Goal: Transaction & Acquisition: Obtain resource

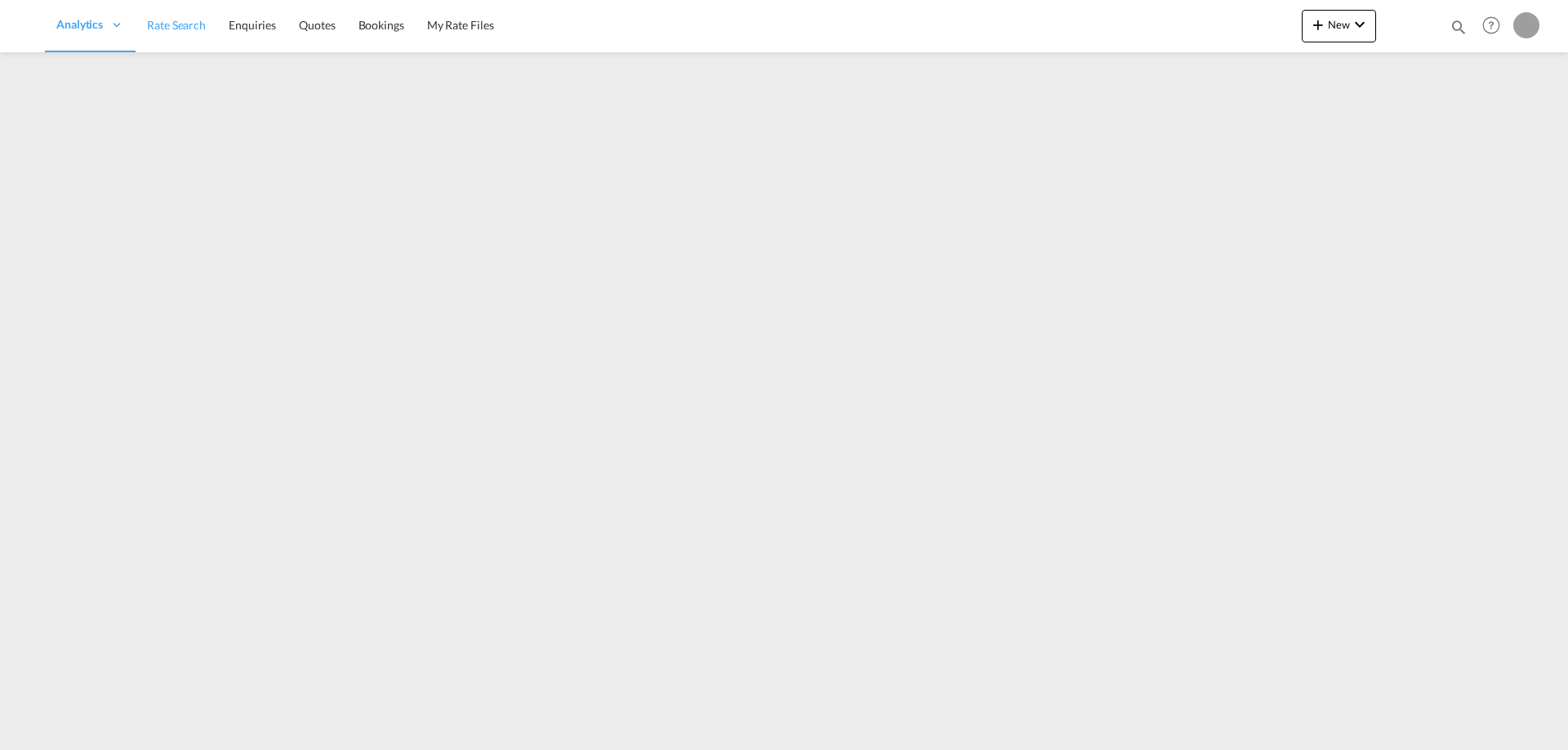
click at [200, 28] on span "Rate Search" at bounding box center [176, 24] width 58 height 14
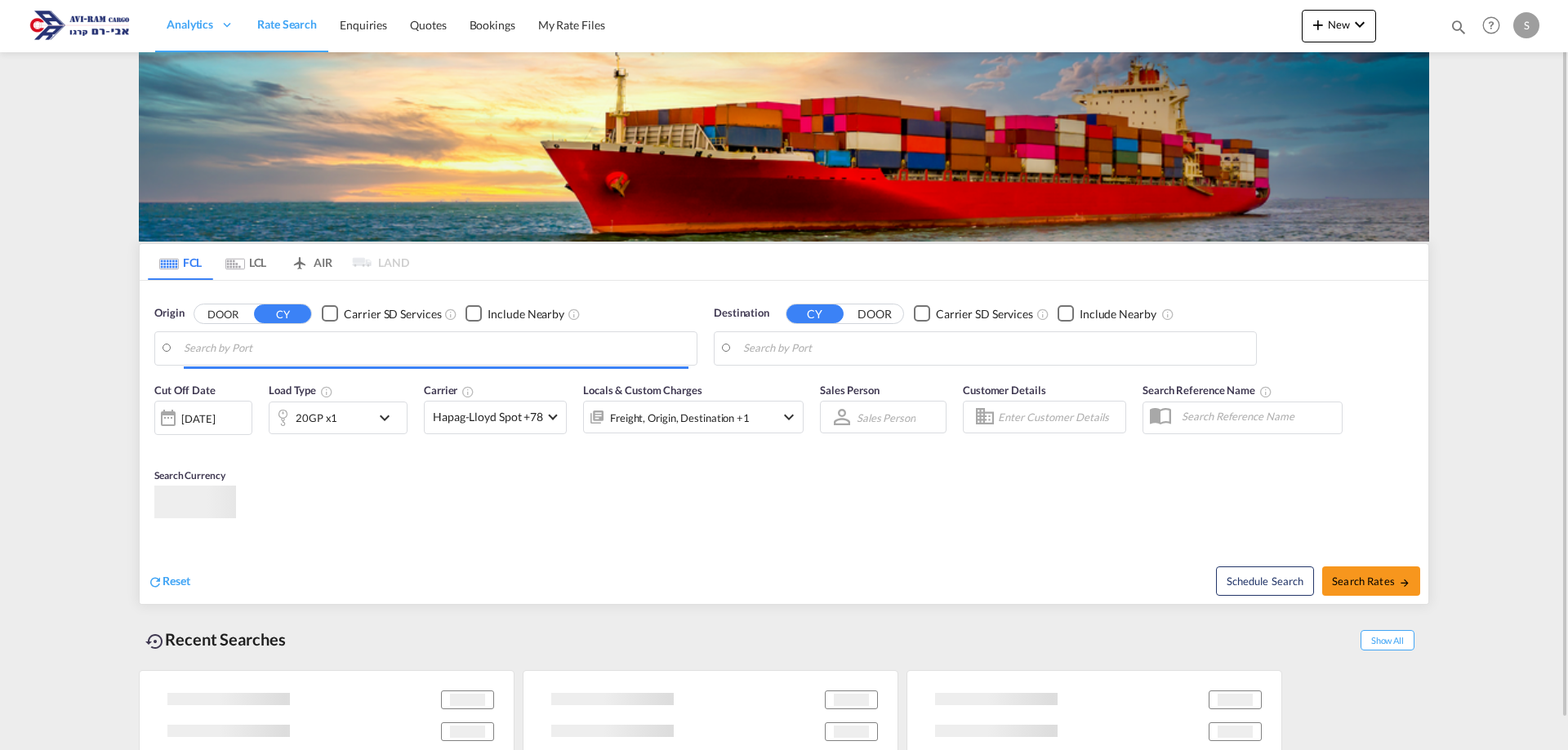
type input "[GEOGRAPHIC_DATA], NLRTM"
type input "Ashdod, ILASH"
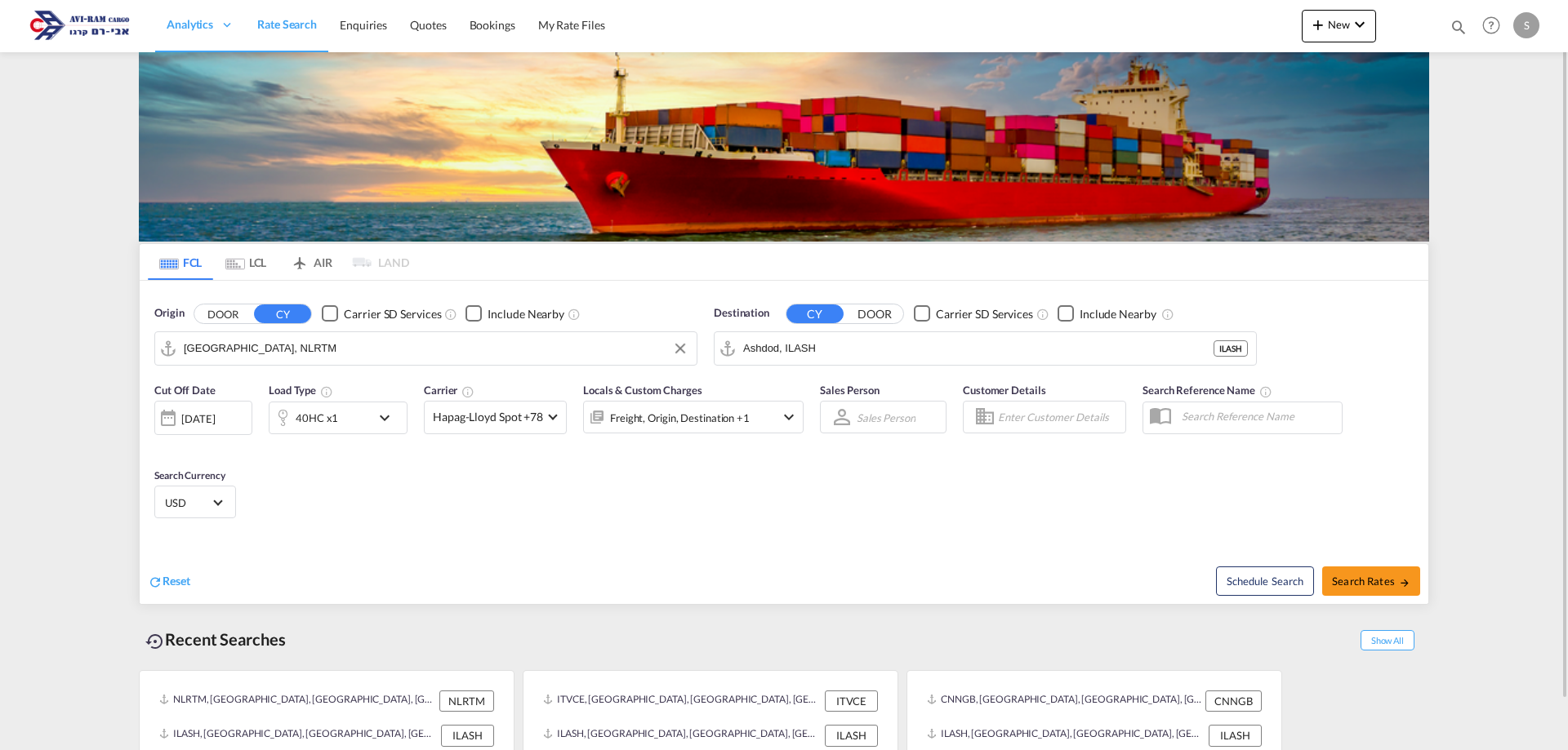
click at [298, 343] on input "[GEOGRAPHIC_DATA], NLRTM" at bounding box center [436, 349] width 505 height 24
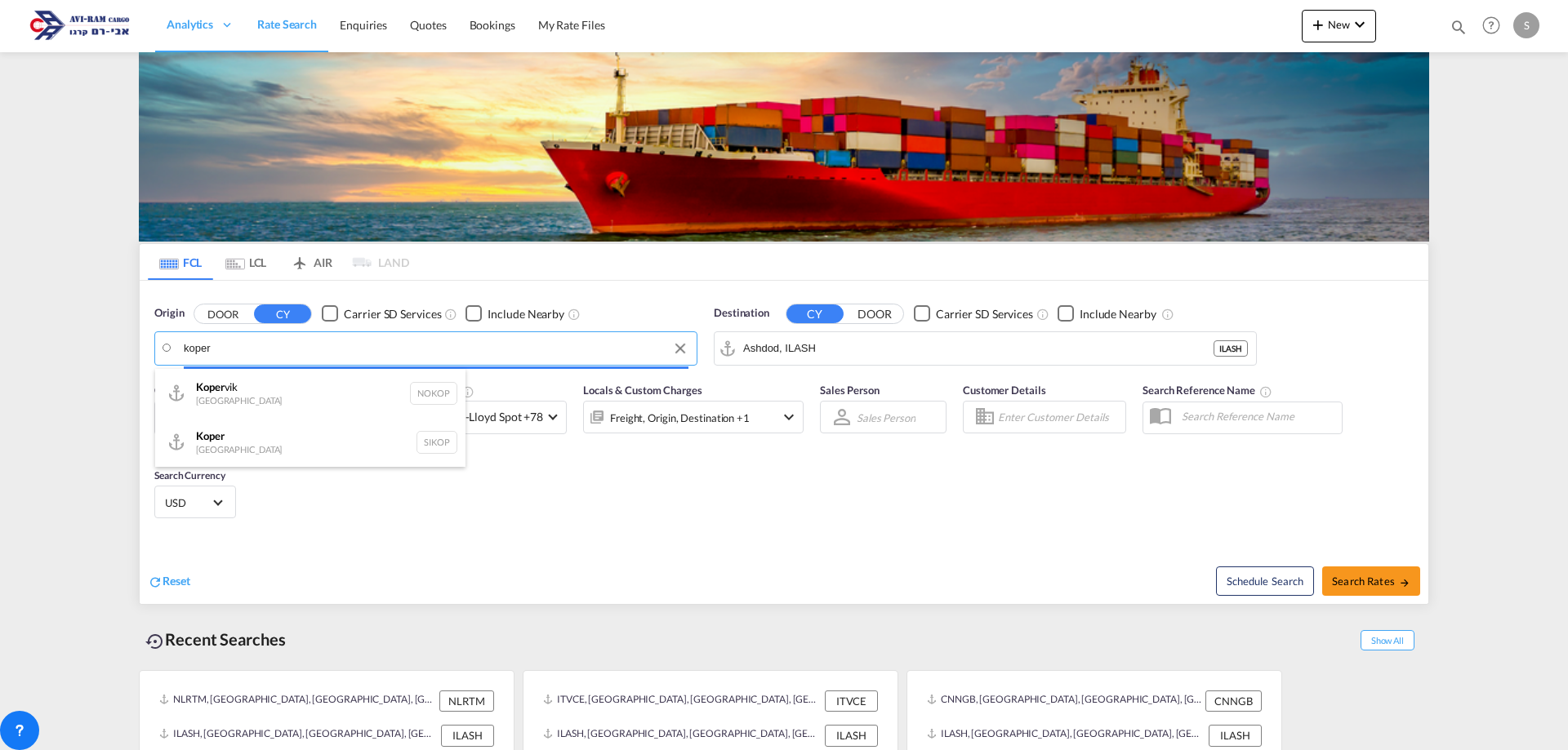
drag, startPoint x: 204, startPoint y: 357, endPoint x: 213, endPoint y: 353, distance: 9.8
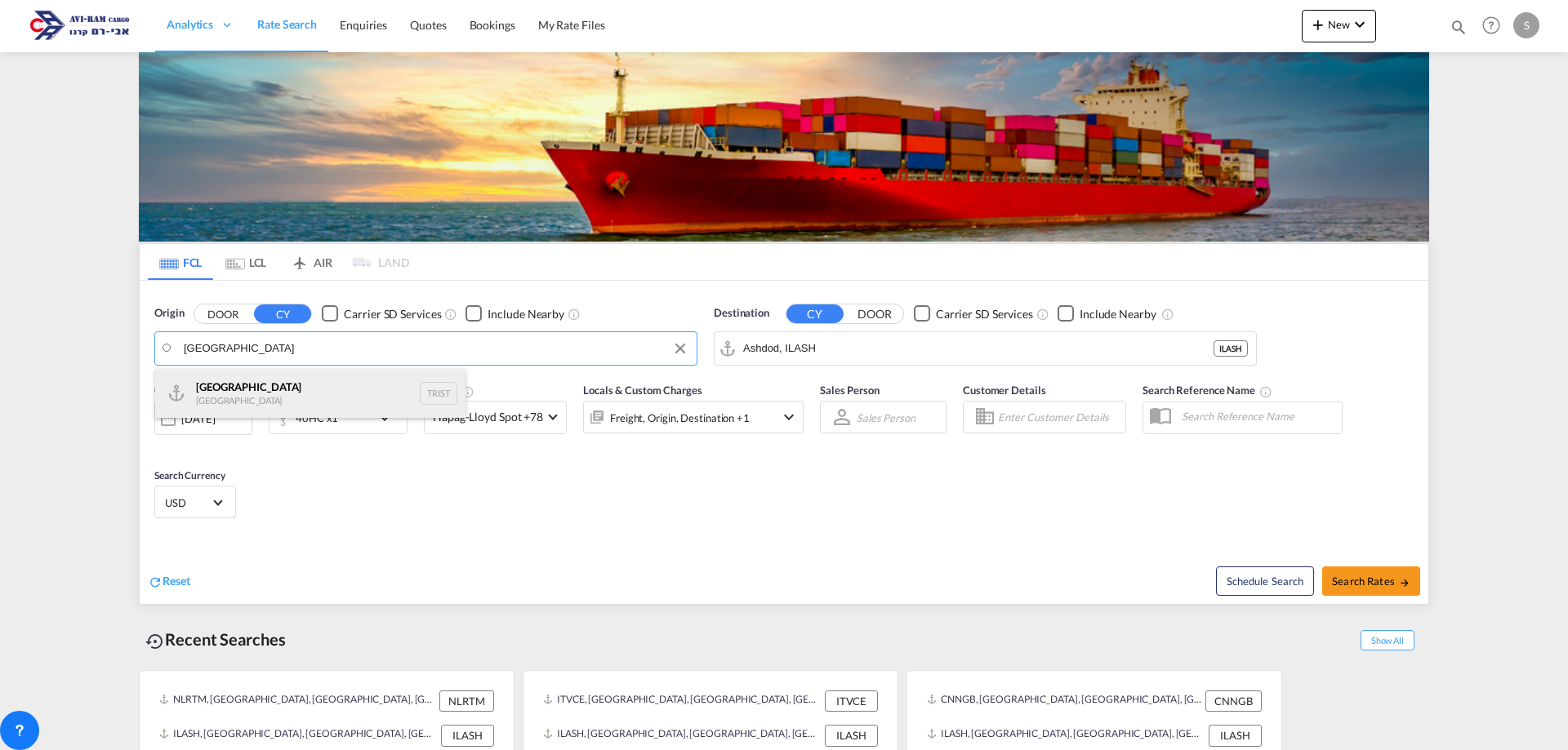
click at [236, 390] on div "[GEOGRAPHIC_DATA] [GEOGRAPHIC_DATA] TRIST" at bounding box center [310, 394] width 310 height 49
type input "[GEOGRAPHIC_DATA], TRIST"
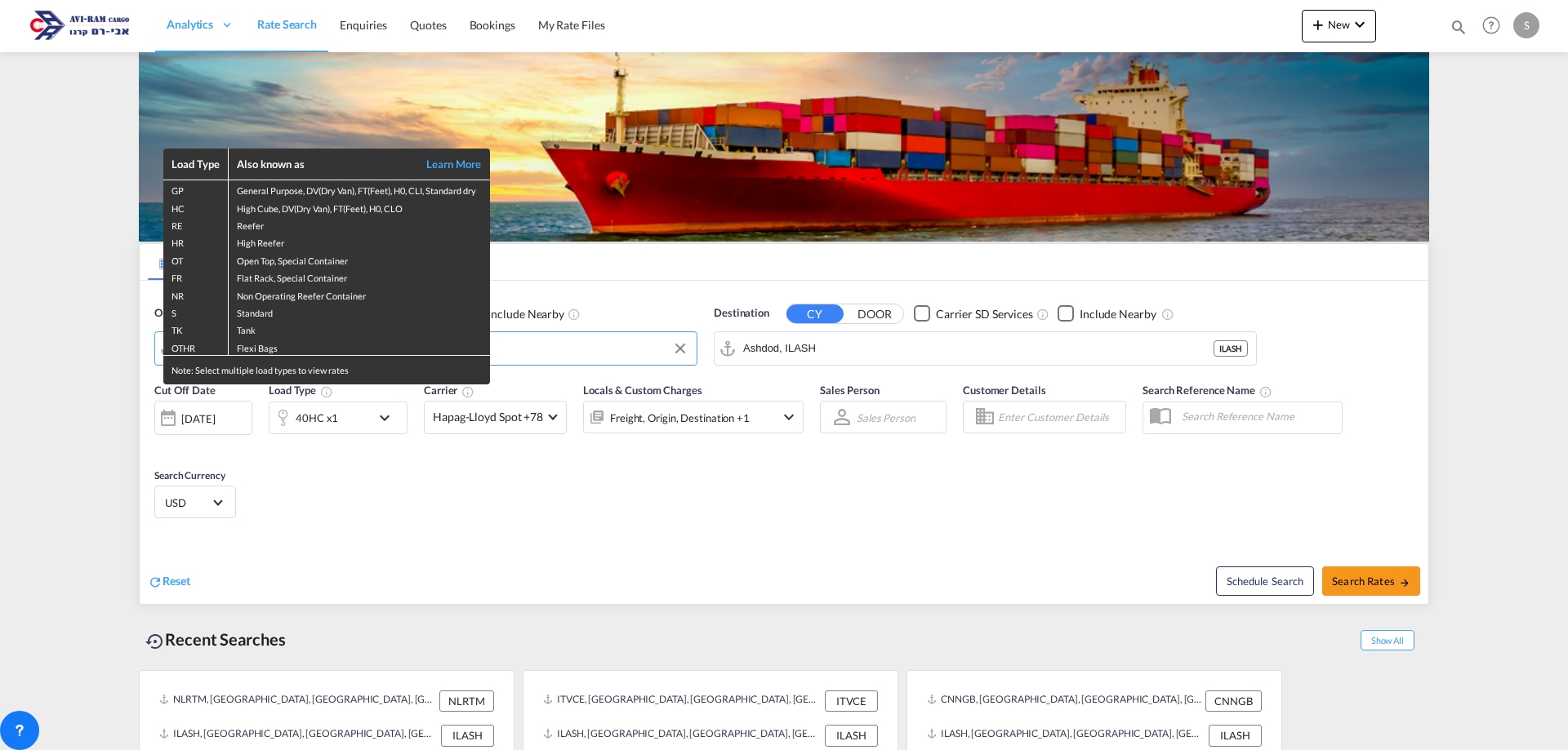
click at [833, 349] on div "Load Type Also known as Learn More GP General Purpose, DV(Dry Van), FT(Feet), H…" at bounding box center [784, 375] width 1568 height 750
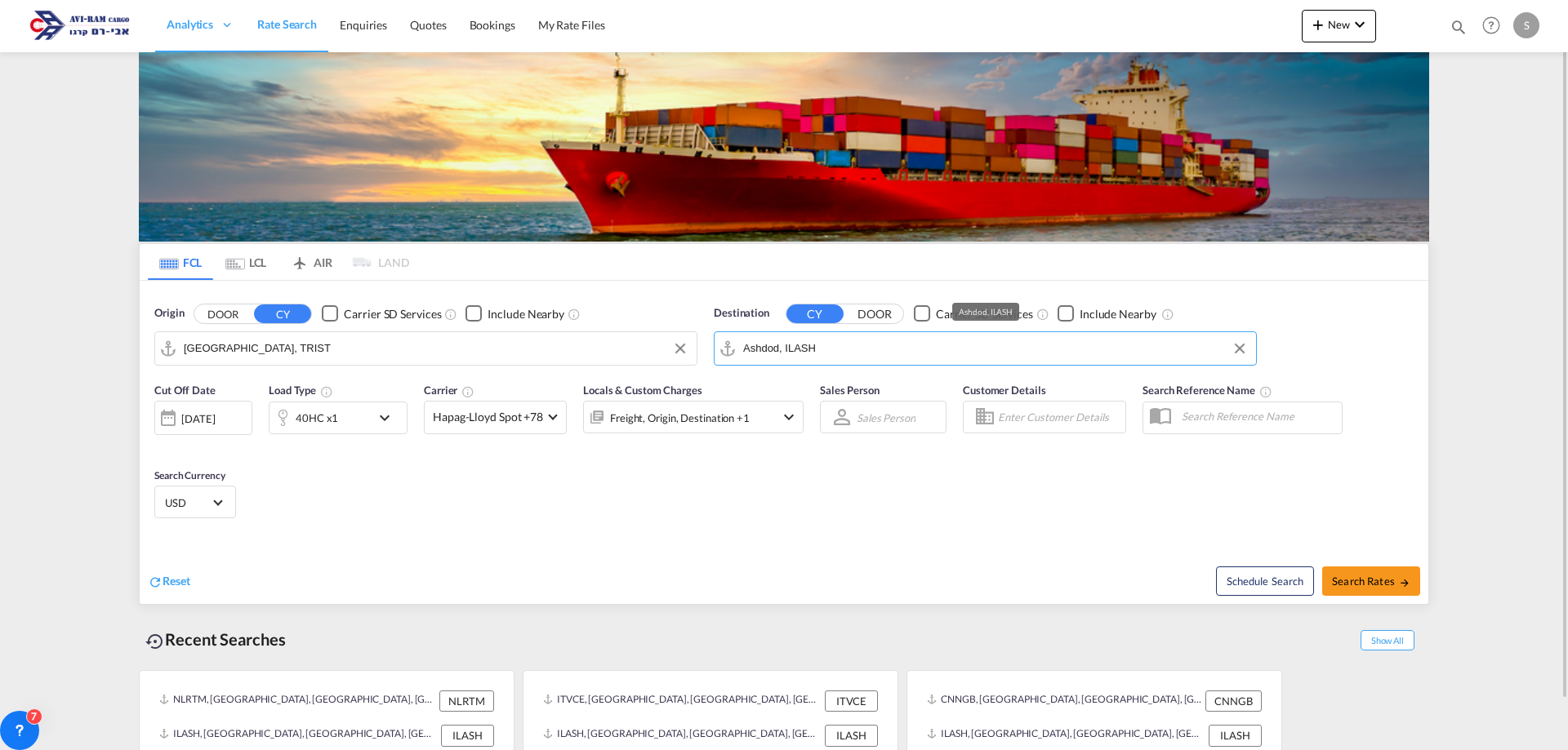
click at [822, 353] on input "Ashdod, ILASH" at bounding box center [996, 349] width 505 height 24
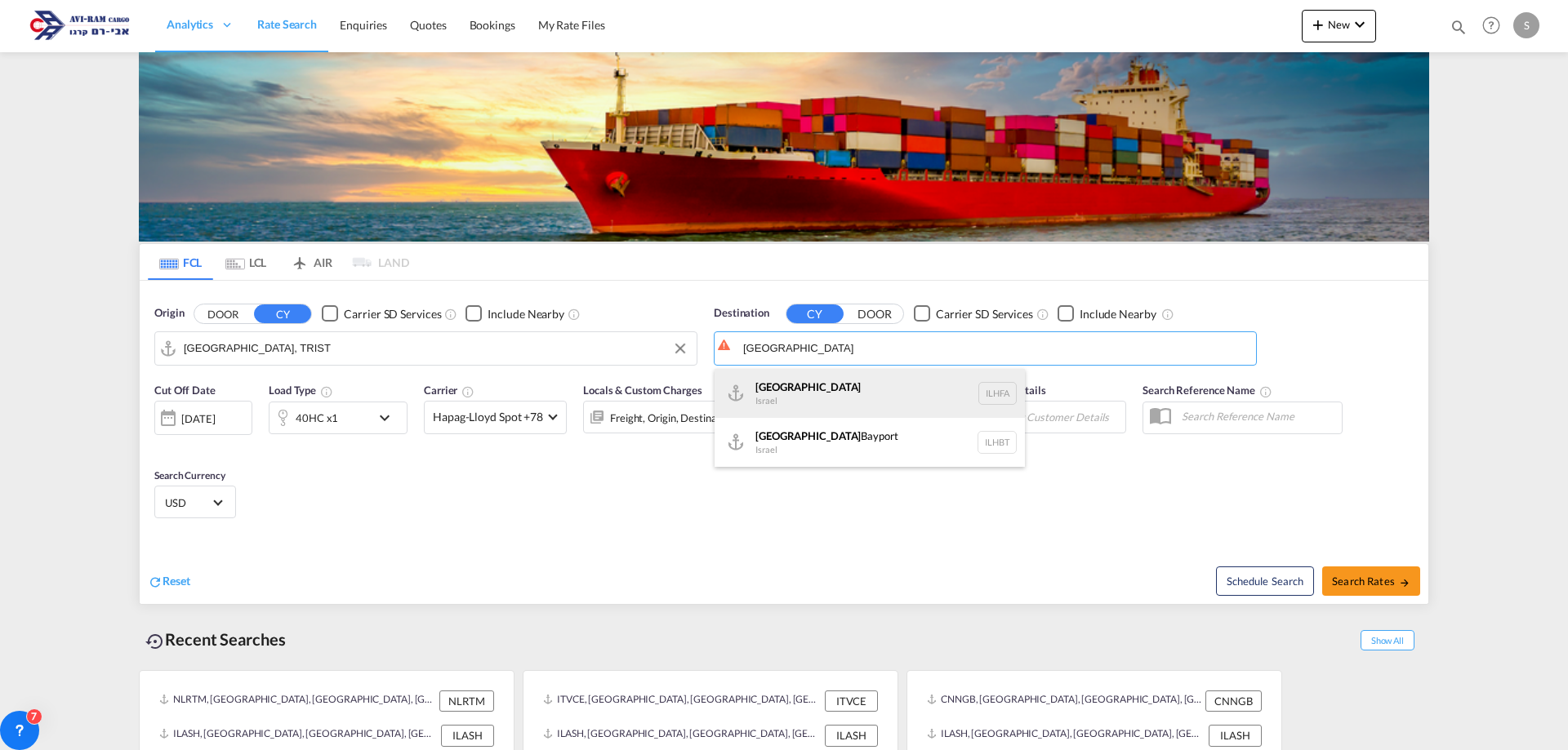
click at [804, 392] on div "Haifa [GEOGRAPHIC_DATA] ILHFA" at bounding box center [869, 394] width 310 height 49
type input "[GEOGRAPHIC_DATA], [GEOGRAPHIC_DATA]"
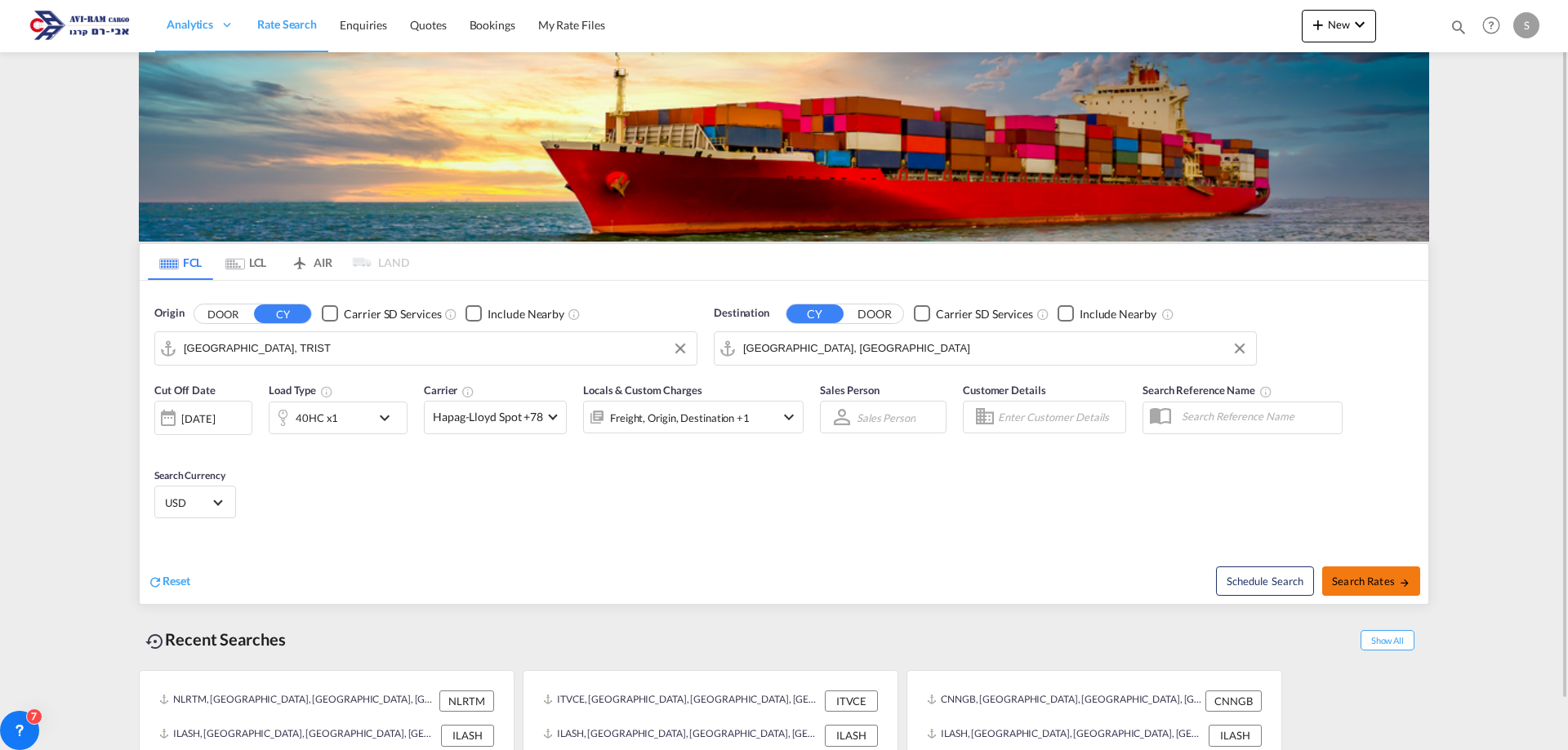
click at [1348, 571] on button "Search Rates" at bounding box center [1371, 580] width 98 height 29
type input "TRIST to ILHFA / [DATE]"
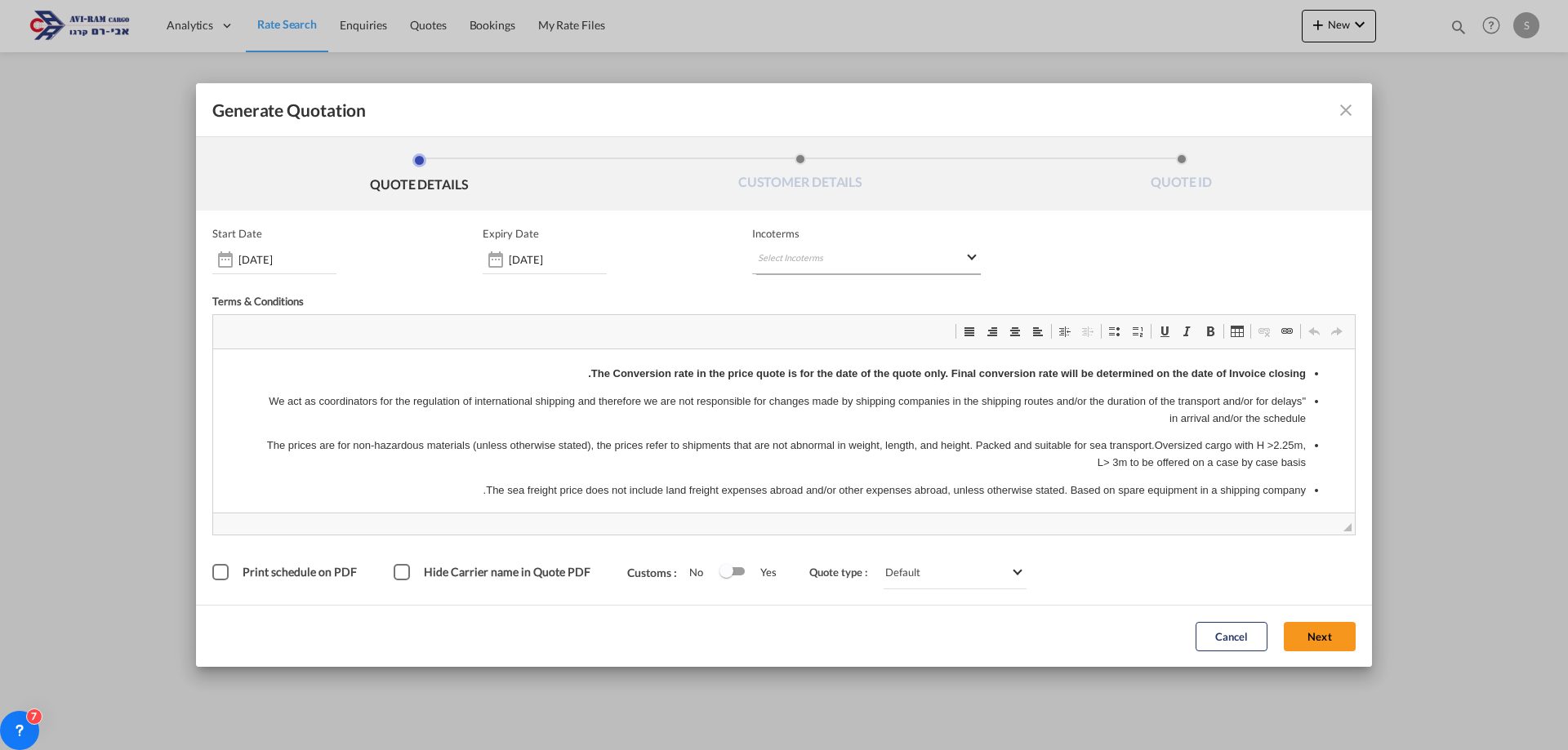
click at [819, 264] on md-select "Select Incoterms" at bounding box center [866, 259] width 229 height 29
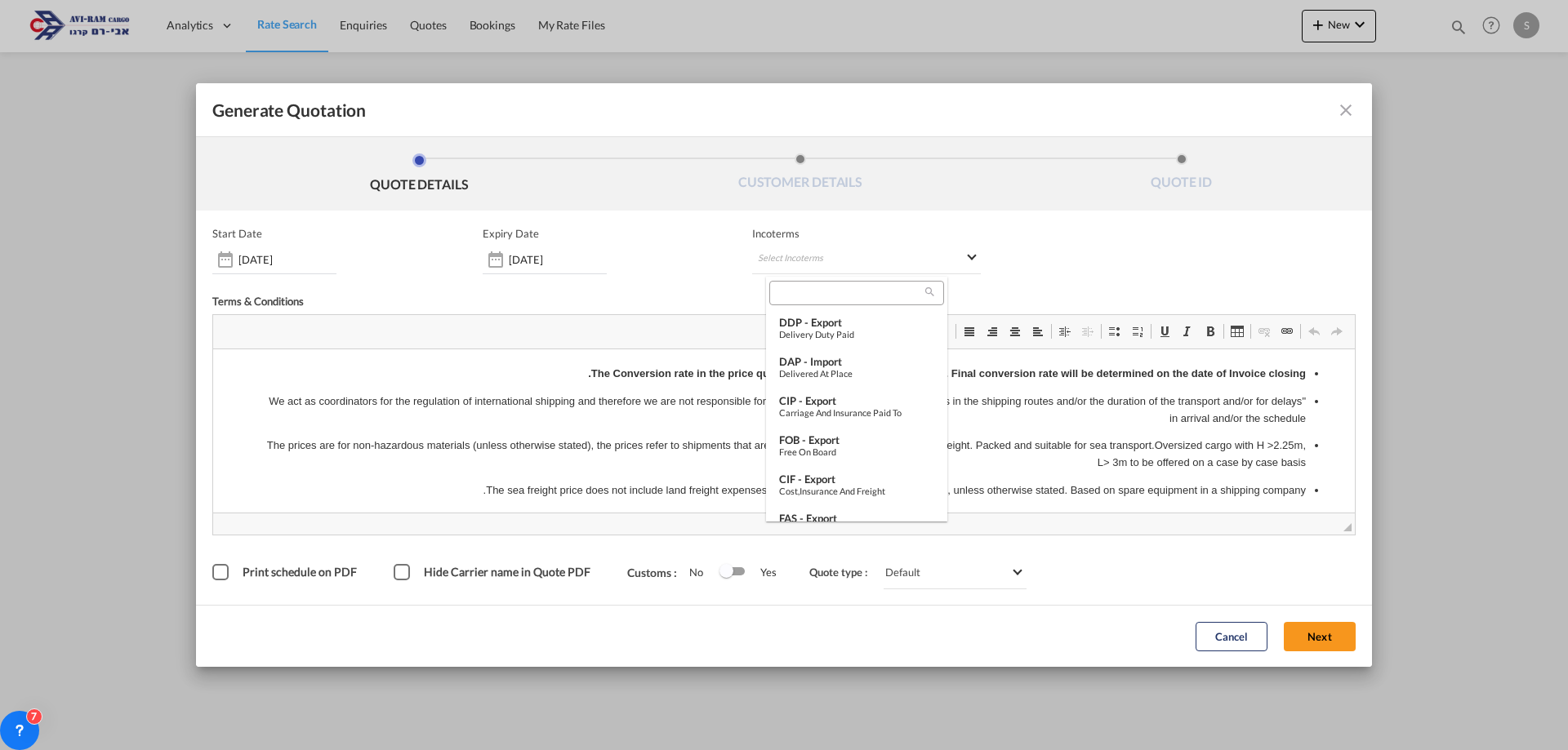
click at [838, 257] on md-backdrop at bounding box center [784, 375] width 1568 height 750
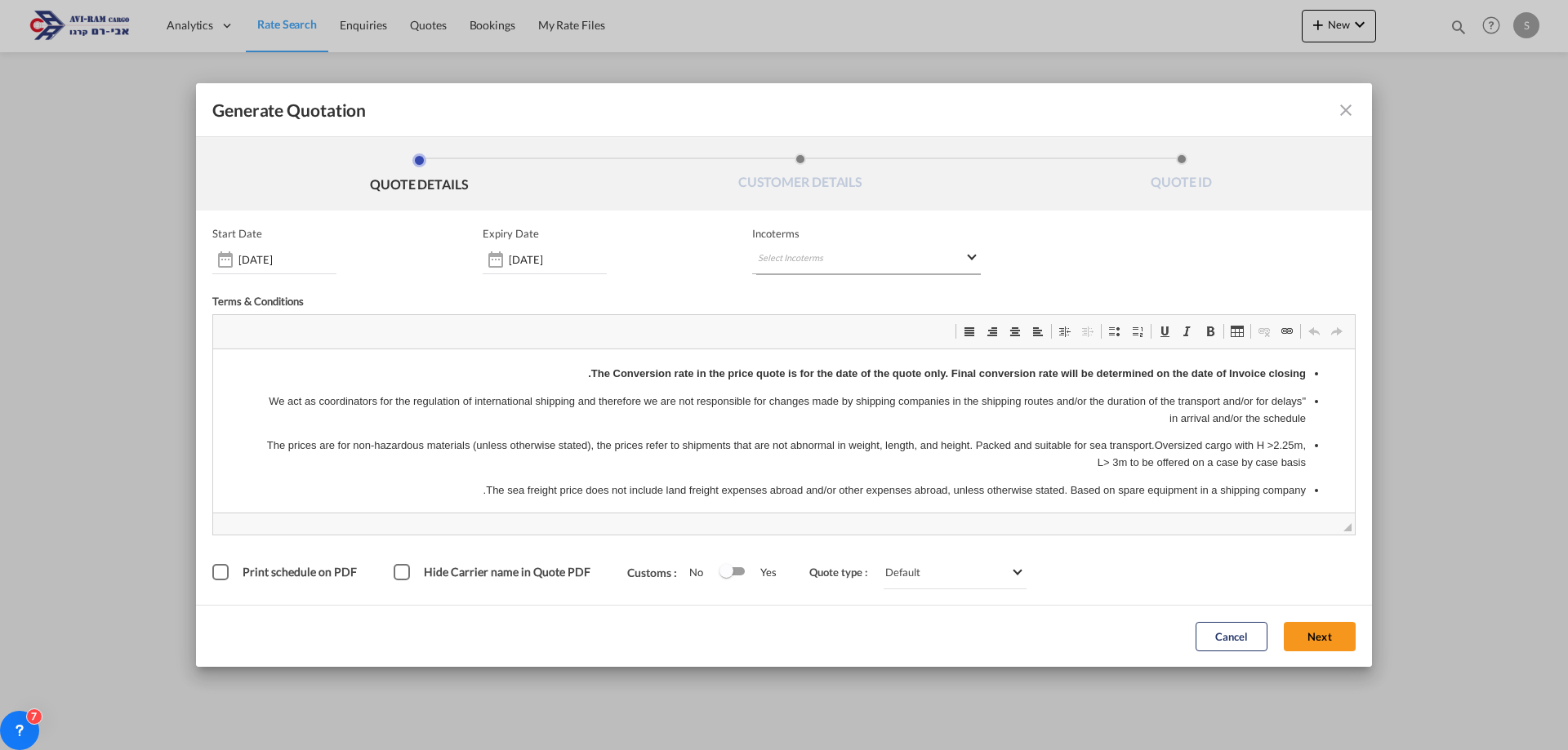
click at [833, 259] on md-select "Select Incoterms" at bounding box center [866, 259] width 229 height 29
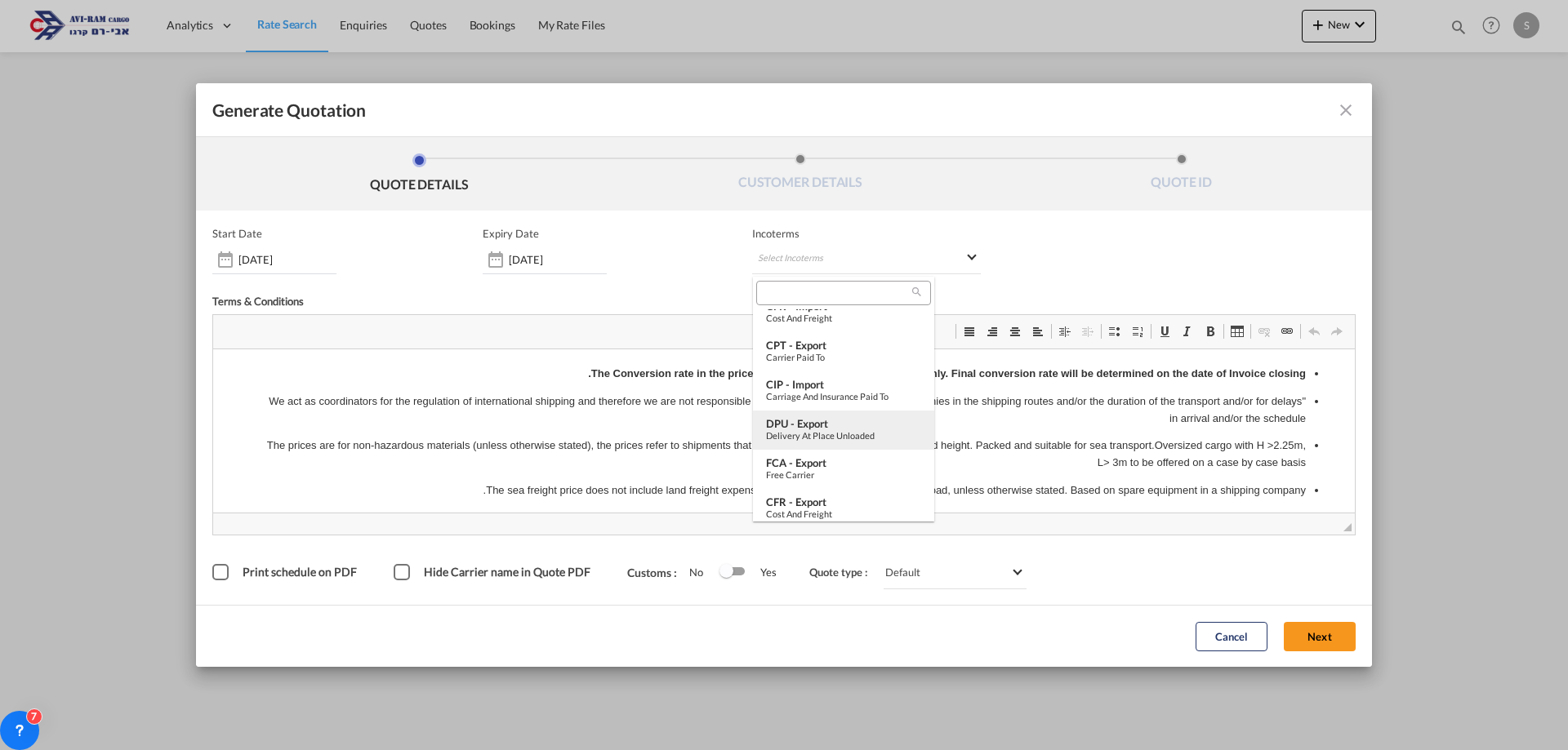
scroll to position [572, 0]
click at [828, 457] on div "FOB - import" at bounding box center [843, 457] width 155 height 13
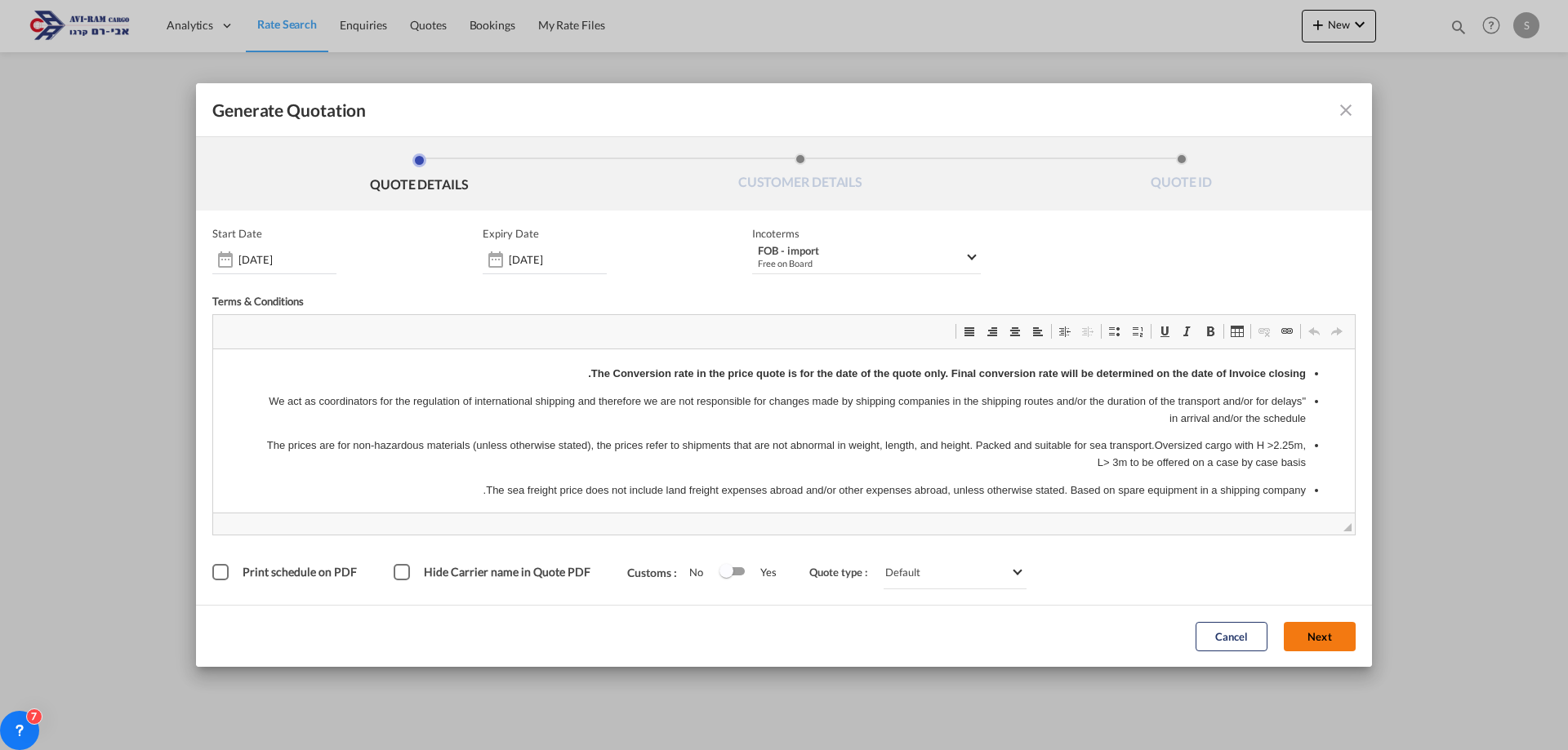
click at [1338, 640] on button "Next" at bounding box center [1319, 636] width 72 height 29
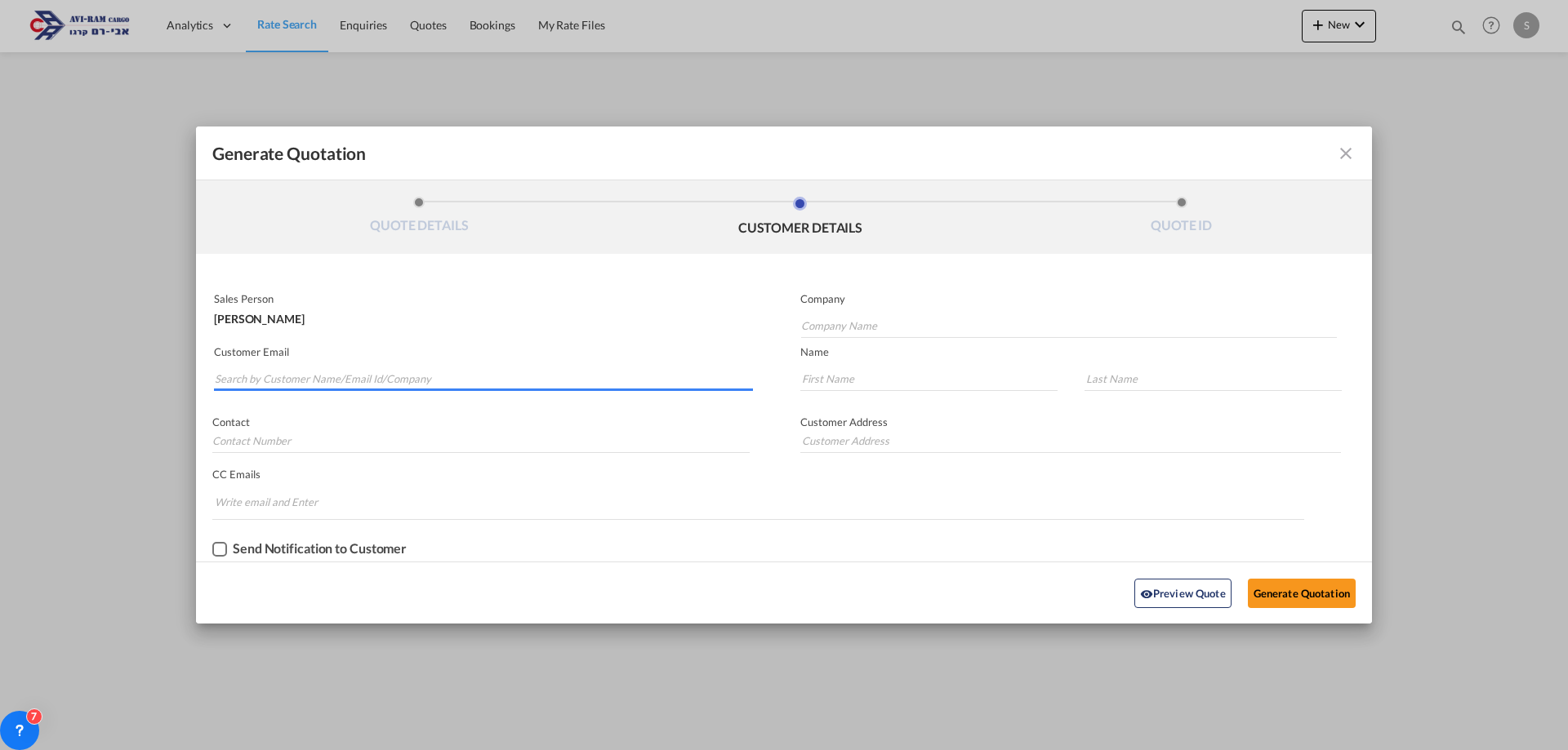
click at [429, 379] on input "Search by Customer Name/Email Id/Company" at bounding box center [483, 379] width 538 height 24
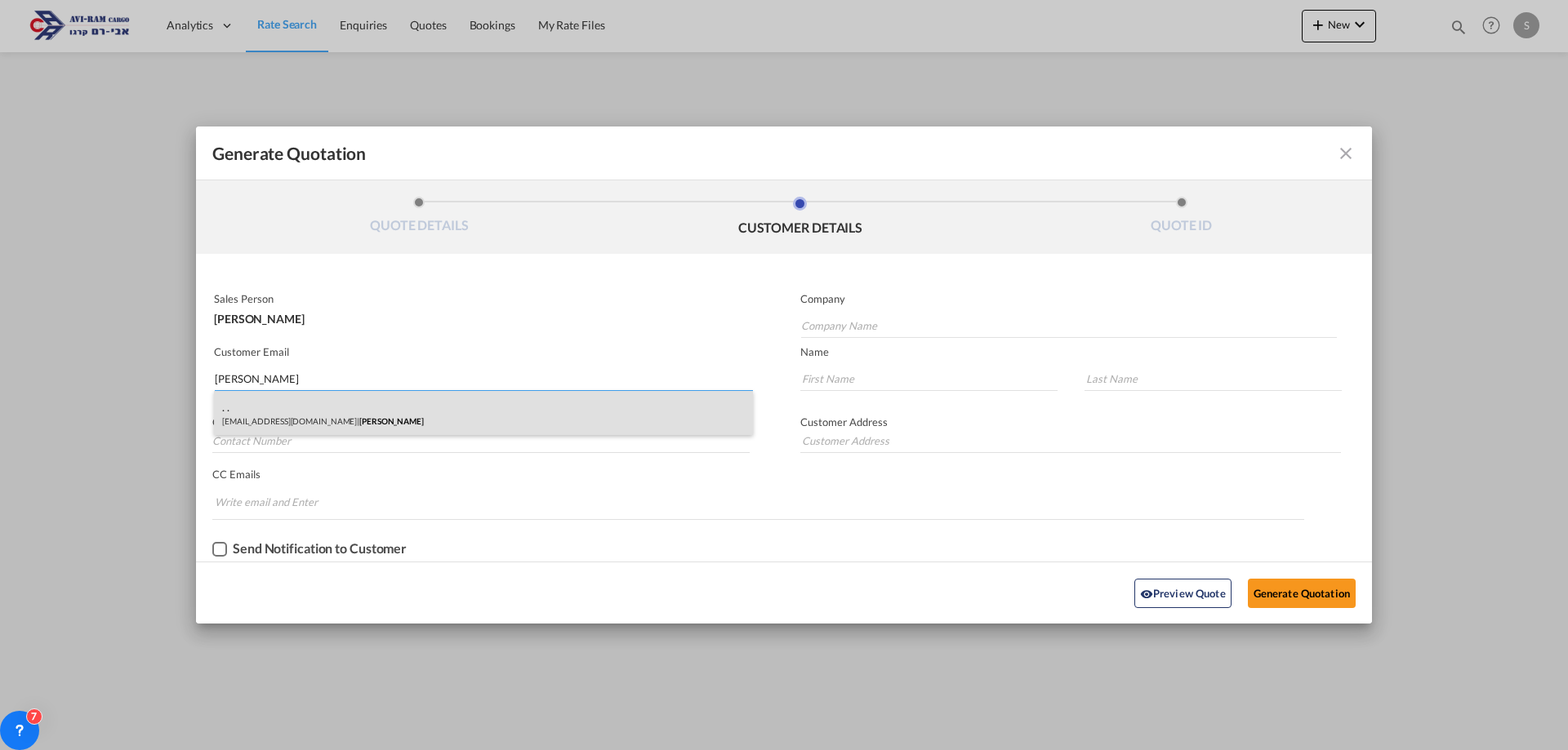
type input "[PERSON_NAME]"
click at [379, 421] on div ". . [EMAIL_ADDRESS][DOMAIN_NAME] | [PERSON_NAME]" at bounding box center [483, 413] width 539 height 44
type input "[PERSON_NAME]"
type input "[EMAIL_ADDRESS][DOMAIN_NAME]"
type input "."
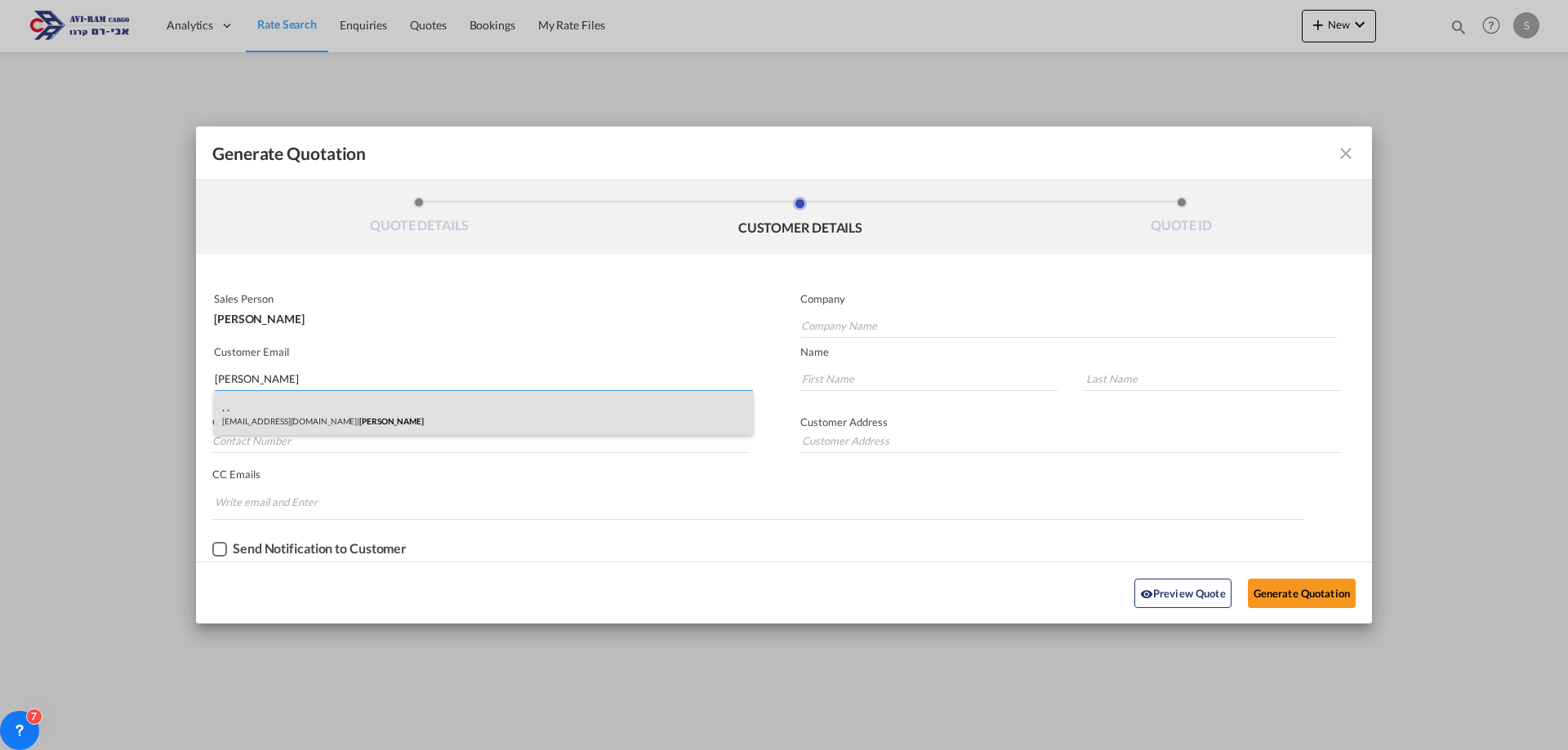
type input "."
type input "[PHONE_NUMBER]"
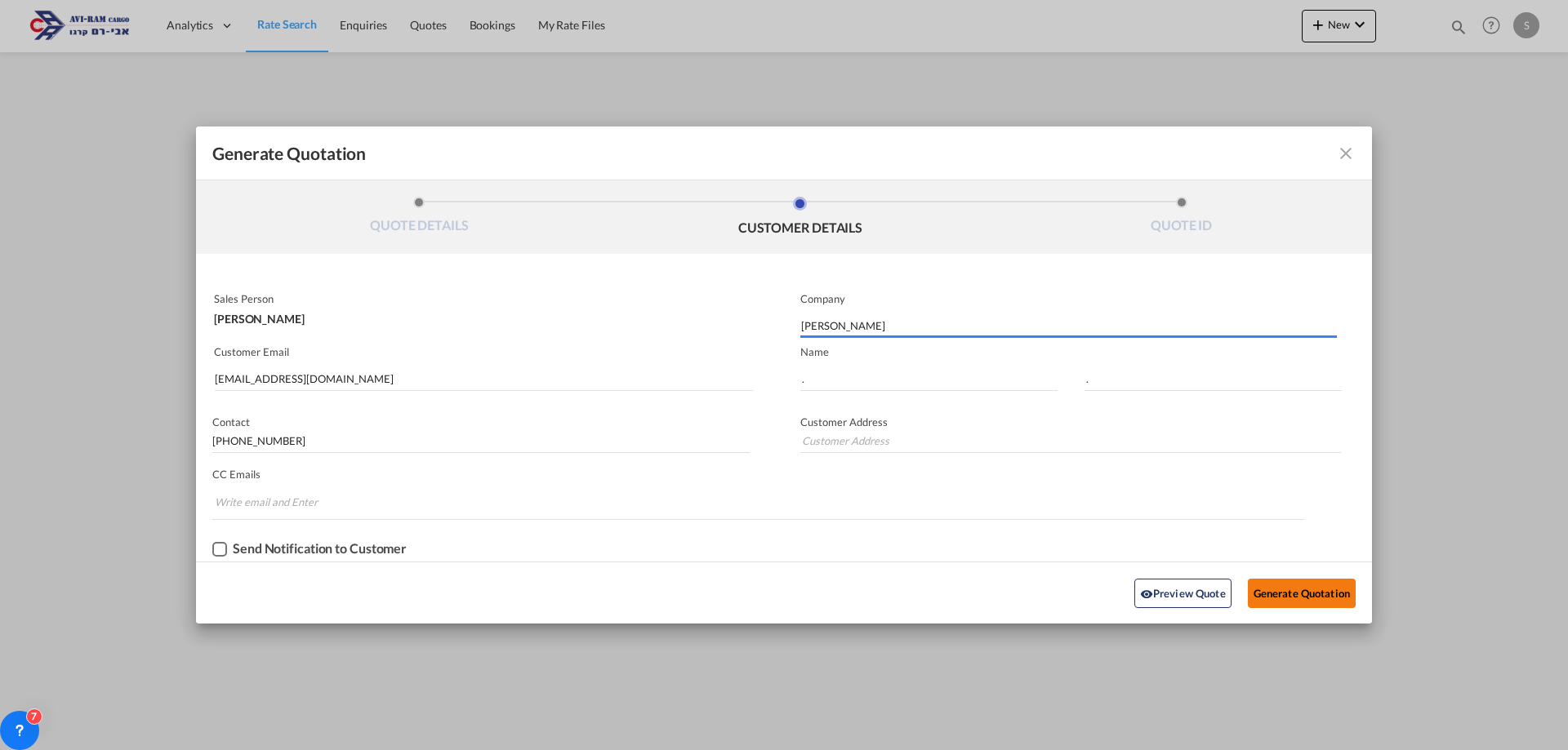
click at [1307, 587] on button "Generate Quotation" at bounding box center [1301, 593] width 107 height 29
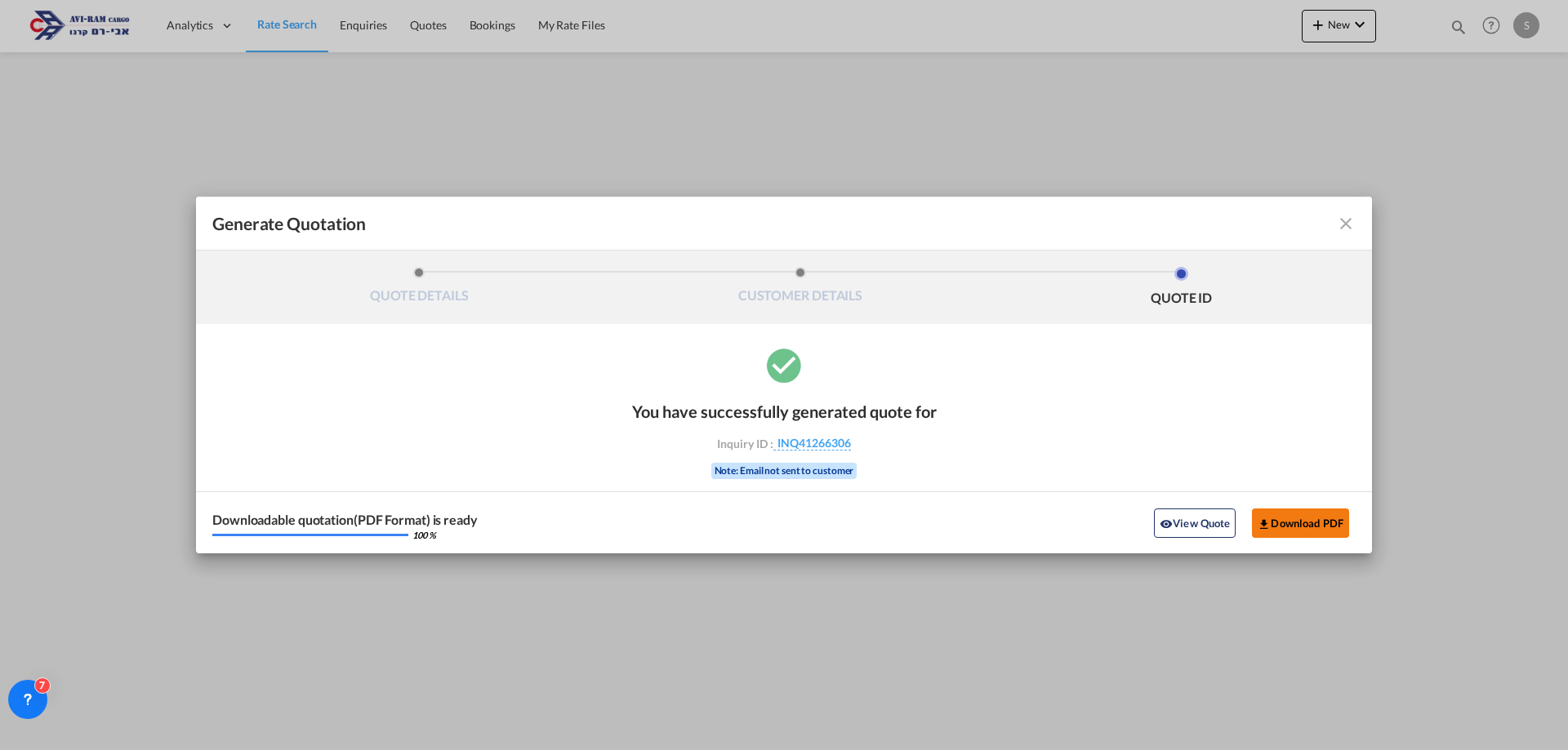
click at [1279, 514] on button "Download PDF" at bounding box center [1300, 523] width 97 height 29
click at [1342, 220] on md-icon "icon-close fg-AAA8AD cursor m-0" at bounding box center [1346, 223] width 20 height 20
